Goal: Task Accomplishment & Management: Complete application form

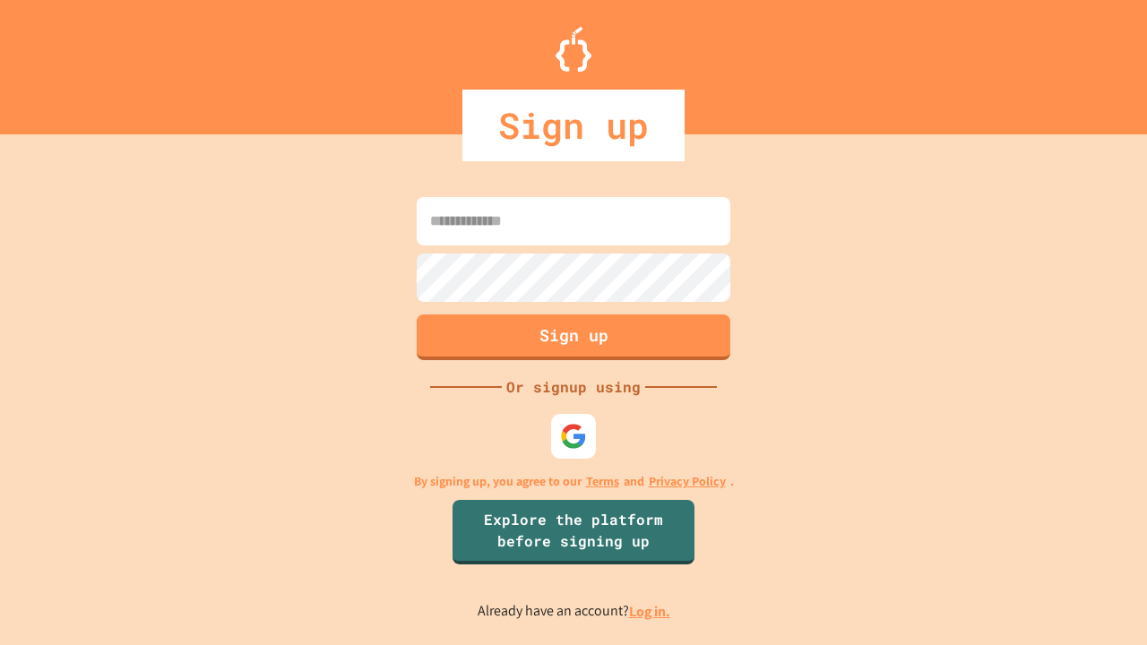
click at [651, 611] on link "Log in." at bounding box center [649, 611] width 41 height 19
